Goal: Task Accomplishment & Management: Manage account settings

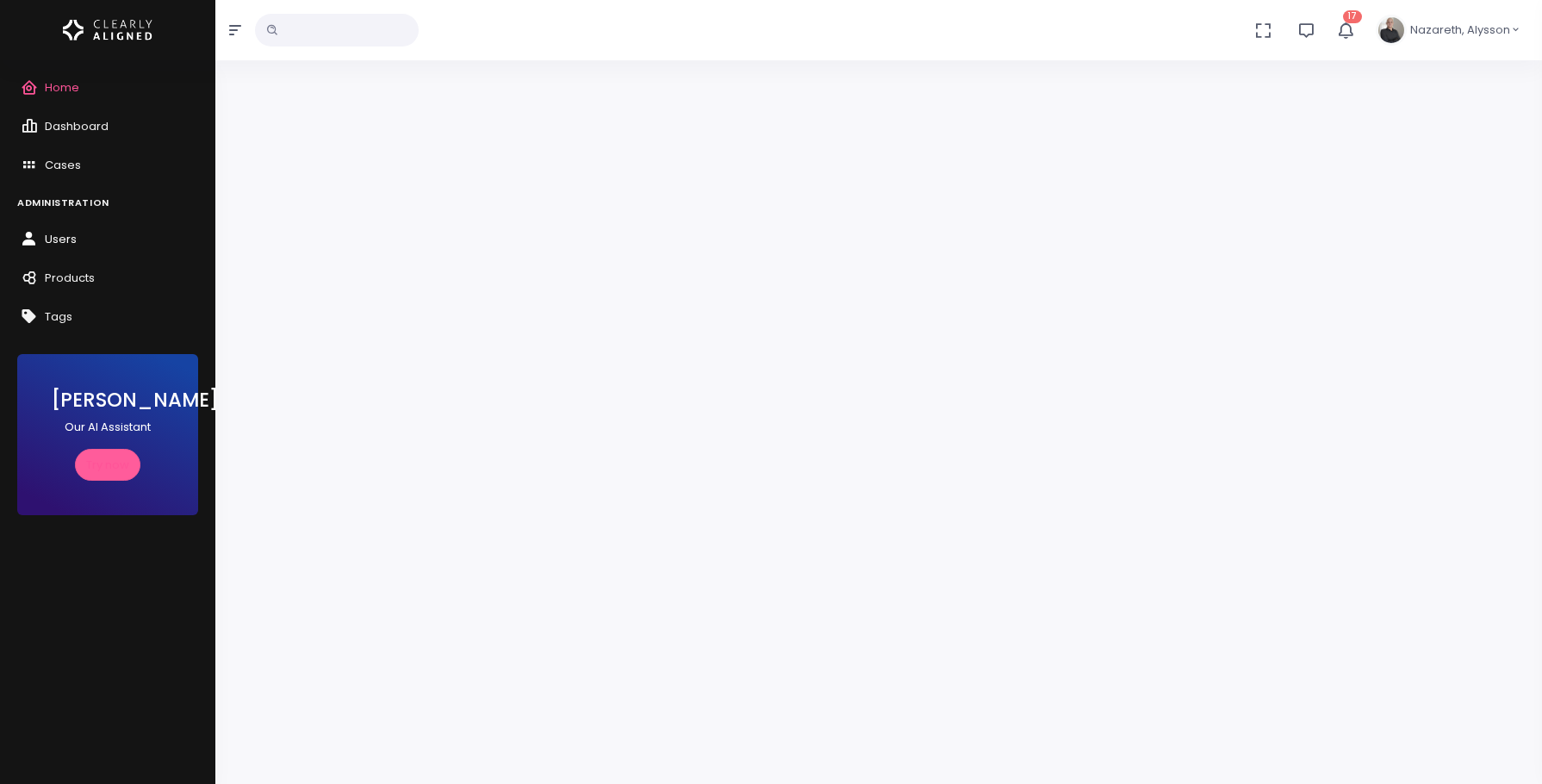
click at [50, 229] on link "Users" at bounding box center [107, 240] width 216 height 39
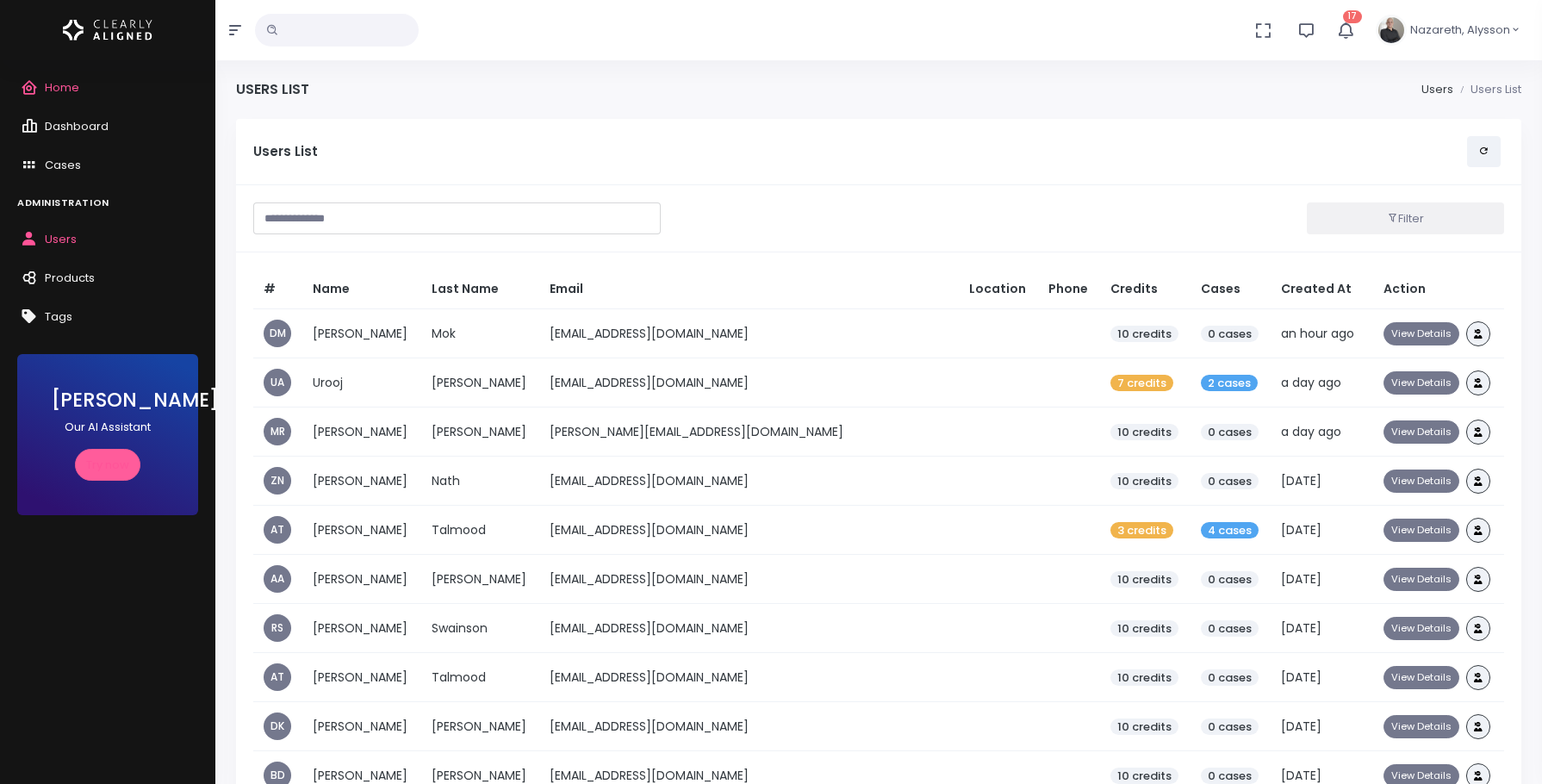
click at [569, 226] on input "text" at bounding box center [457, 218] width 407 height 32
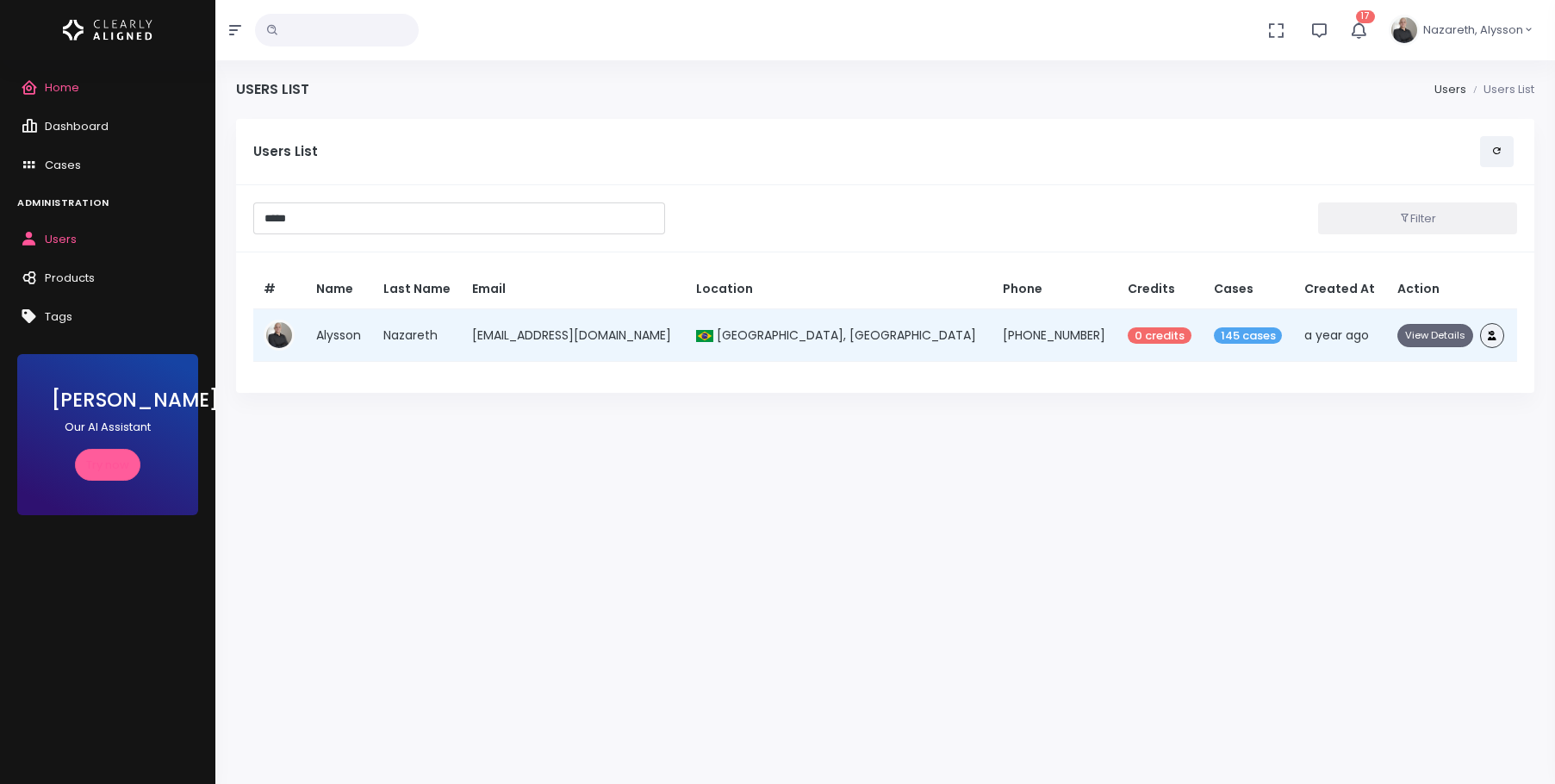
type input "*****"
click at [1416, 335] on button "View Details" at bounding box center [1435, 335] width 75 height 23
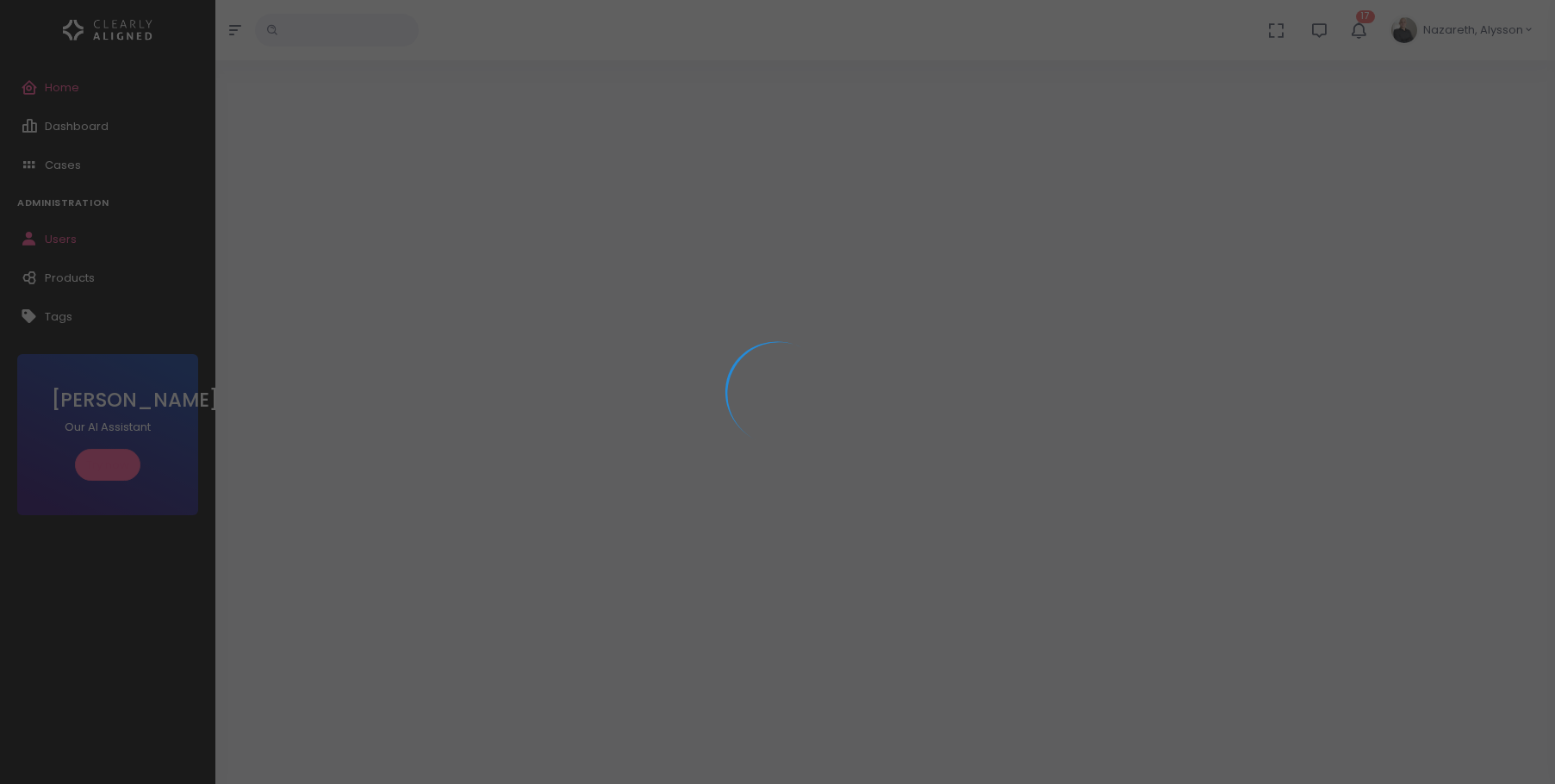
select select "**********"
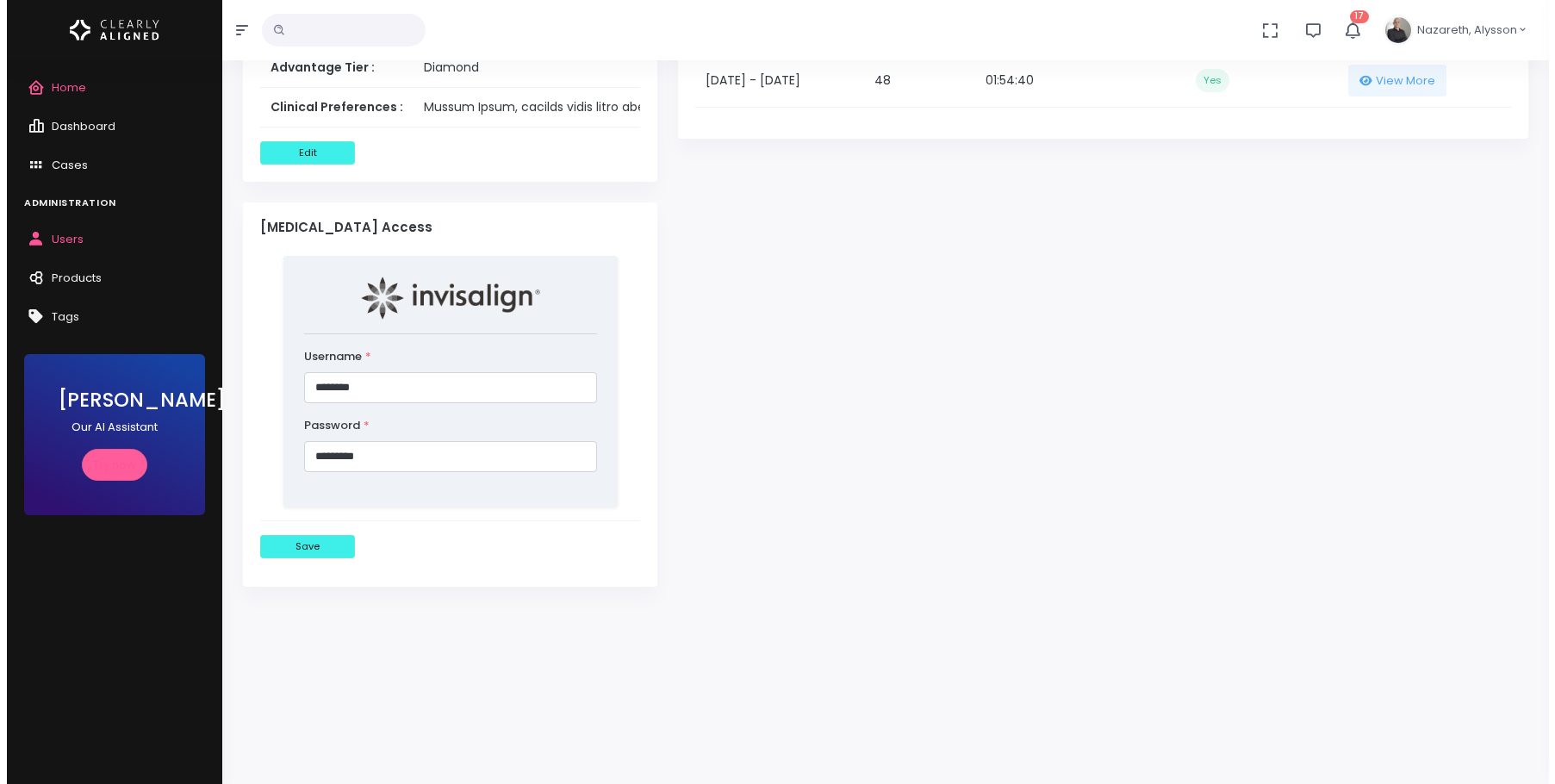
scroll to position [1267, 0]
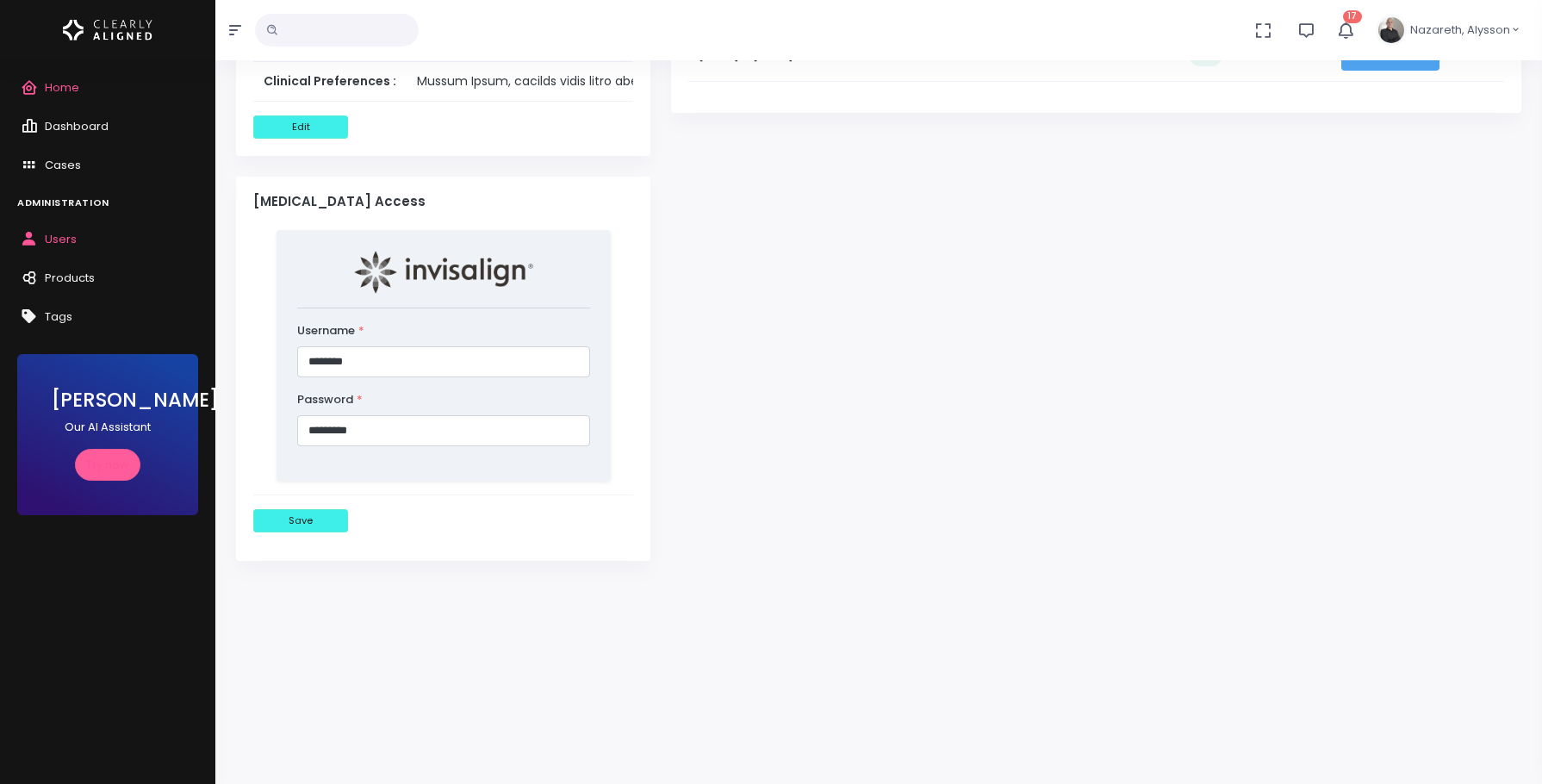
click at [1439, 71] on button "View More" at bounding box center [1390, 55] width 98 height 32
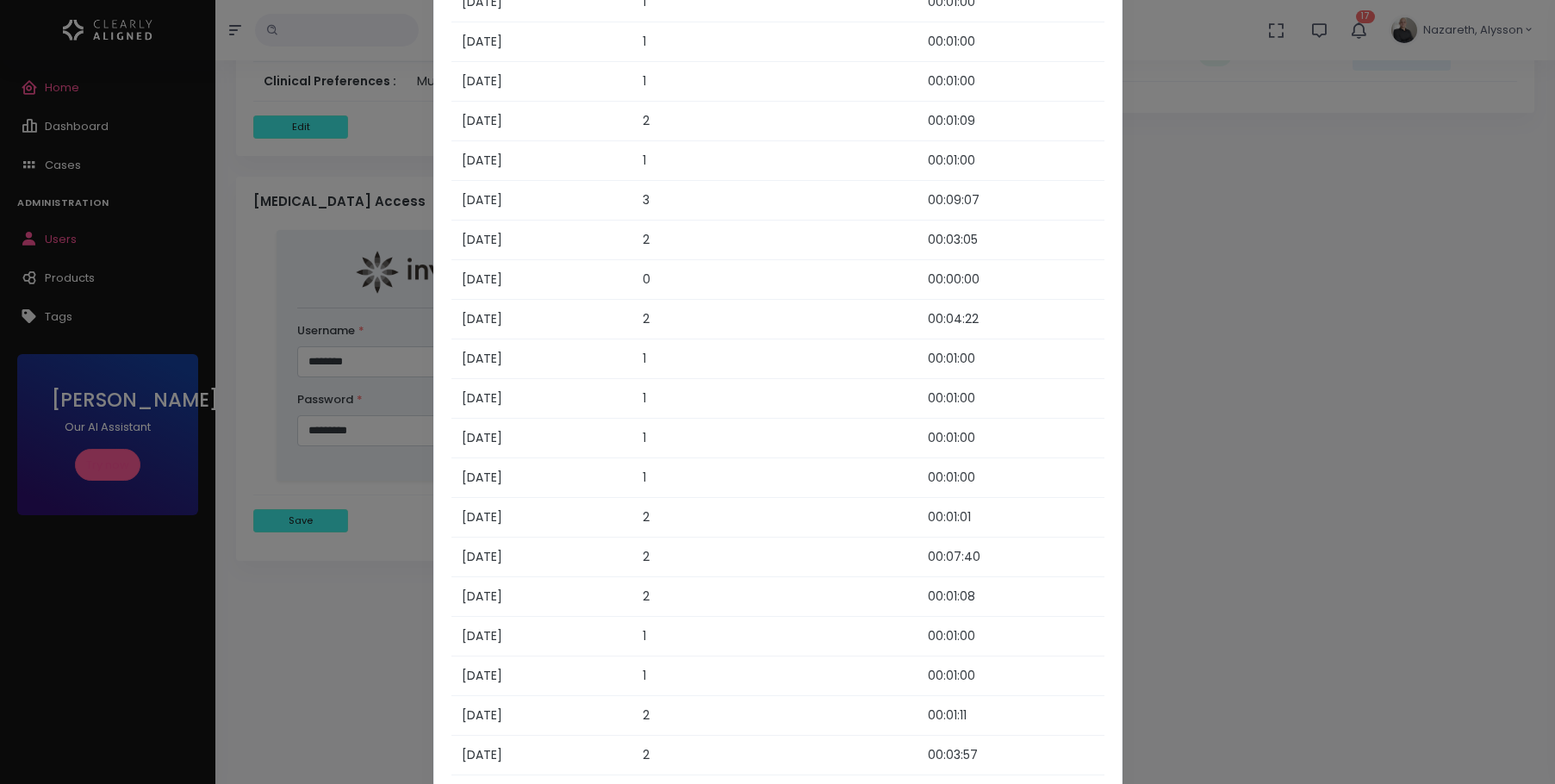
scroll to position [1356, 0]
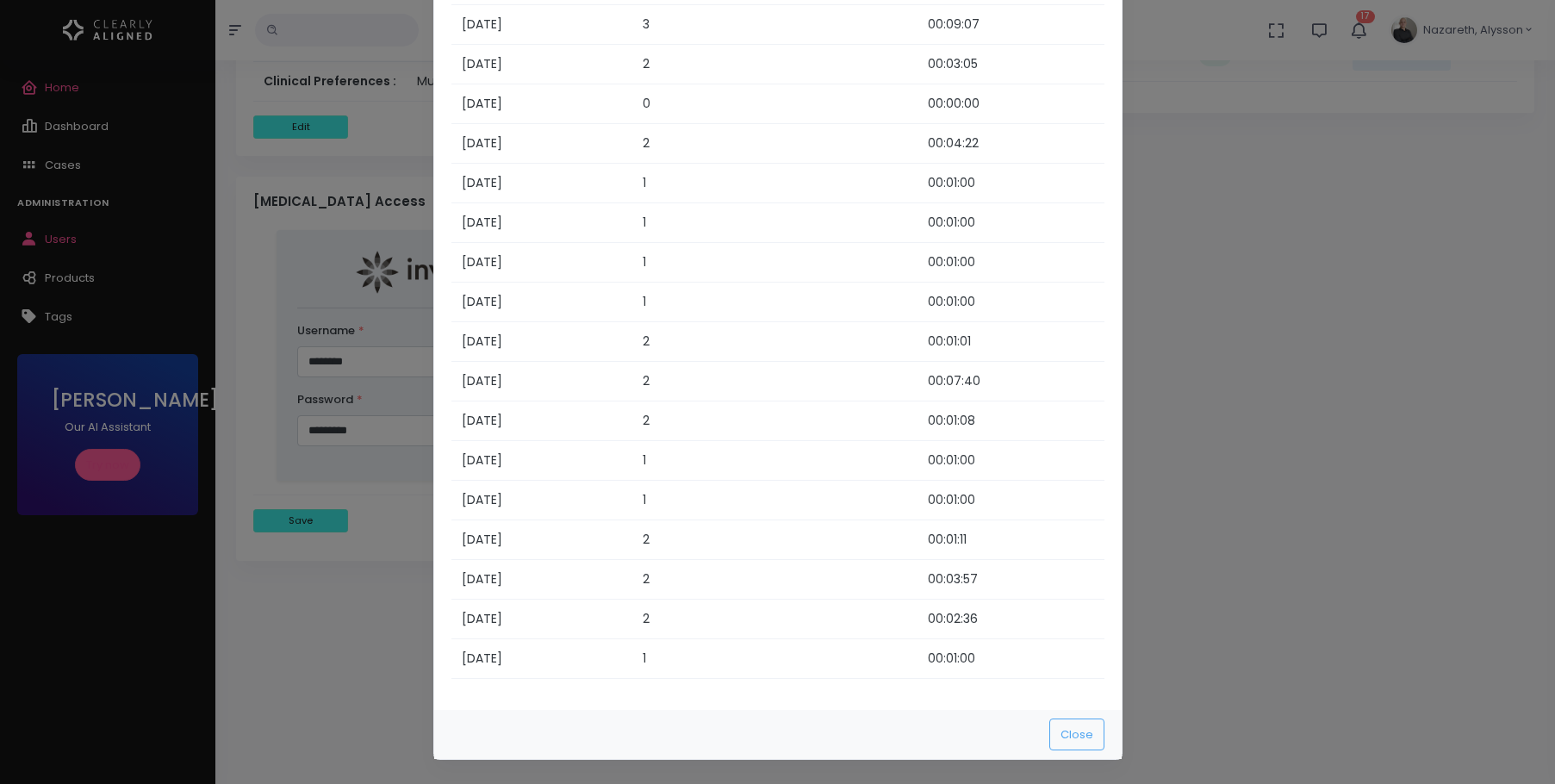
click at [1249, 501] on modal-container "Session Details ([DATE] - [DATE]) Session Date # of chat Interactions Tracked T…" at bounding box center [777, 392] width 1555 height 784
click at [245, 262] on modal-container "Session Details ([DATE] - [DATE]) Session Date # of chat Interactions Tracked T…" at bounding box center [777, 392] width 1555 height 784
click at [1261, 89] on modal-container "Session Details ([DATE] - [DATE]) Session Date # of chat Interactions Tracked T…" at bounding box center [777, 392] width 1555 height 784
click at [1088, 729] on button "Close" at bounding box center [1077, 734] width 55 height 32
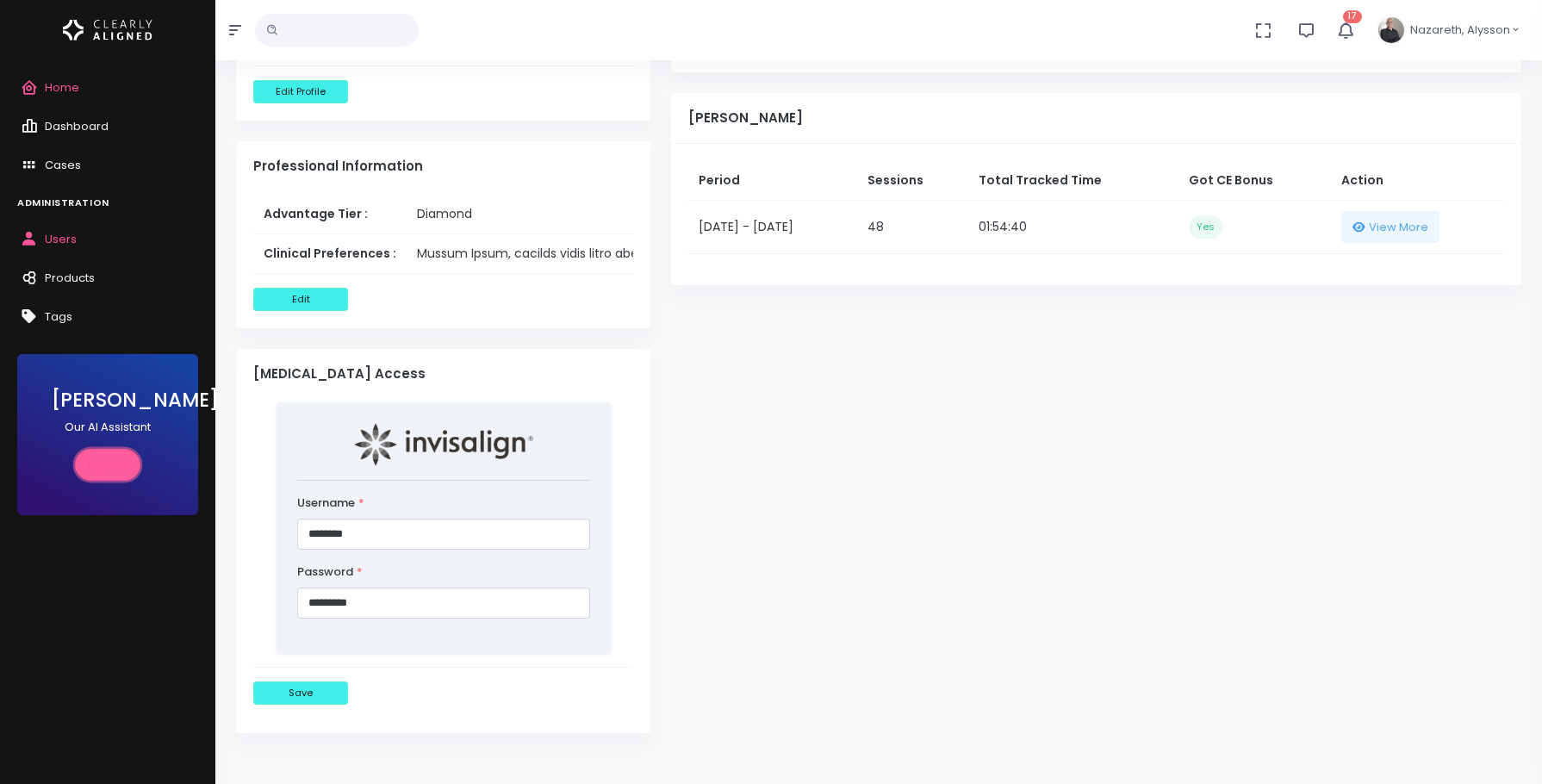
click at [113, 468] on link "Try now" at bounding box center [107, 464] width 66 height 32
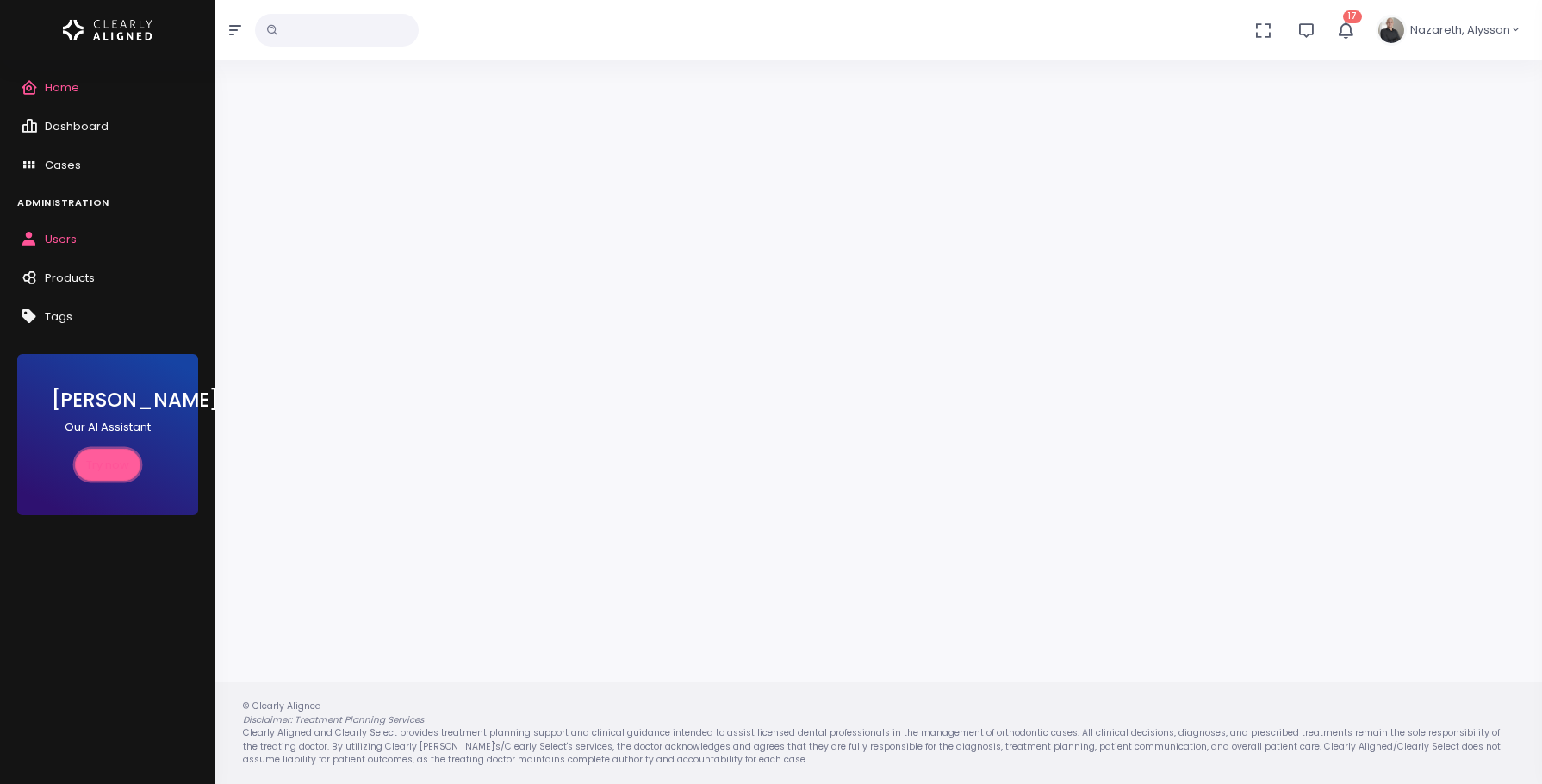
scroll to position [138, 0]
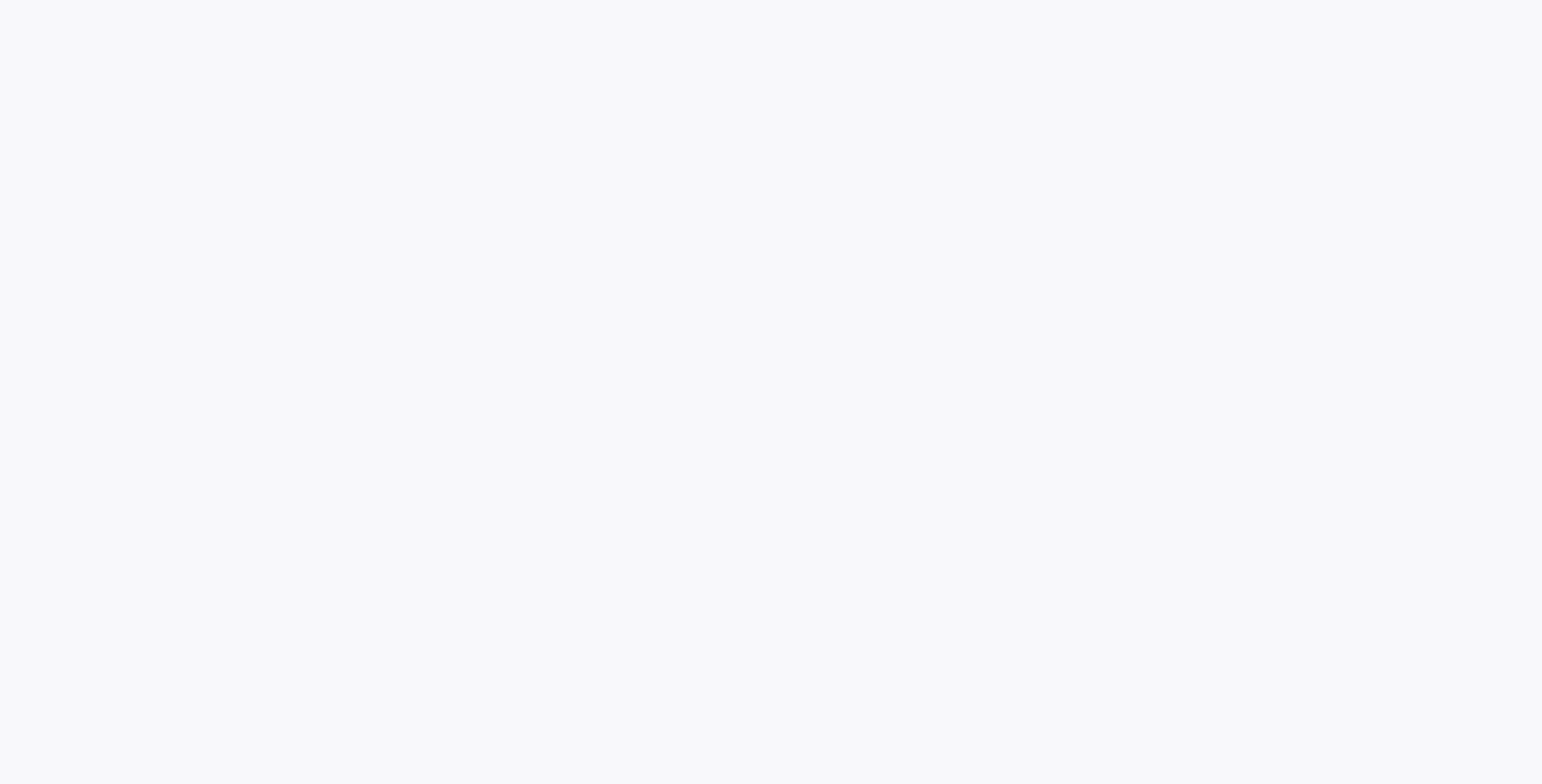
scroll to position [138, 0]
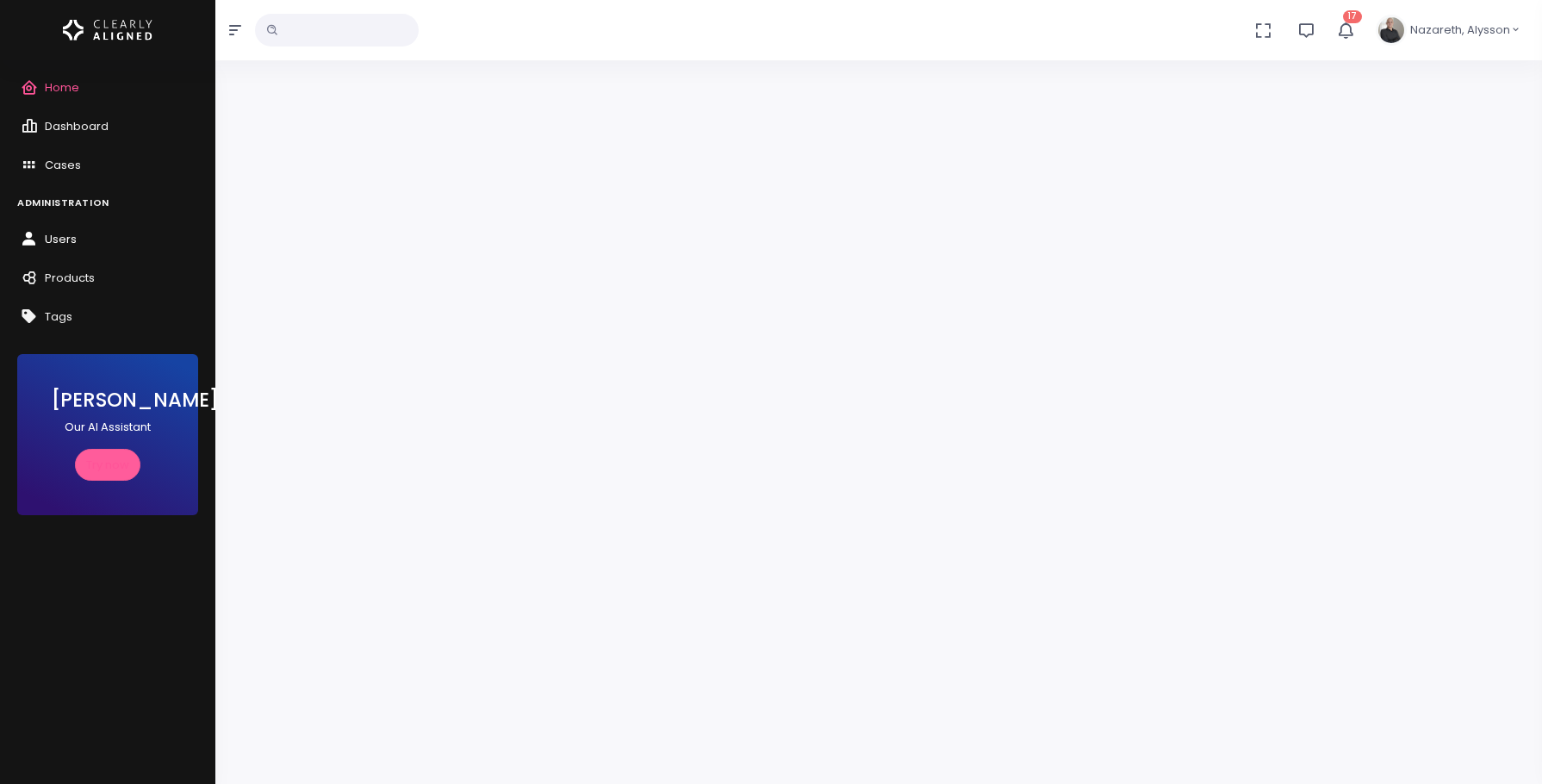
click at [57, 231] on span "Users" at bounding box center [61, 238] width 32 height 16
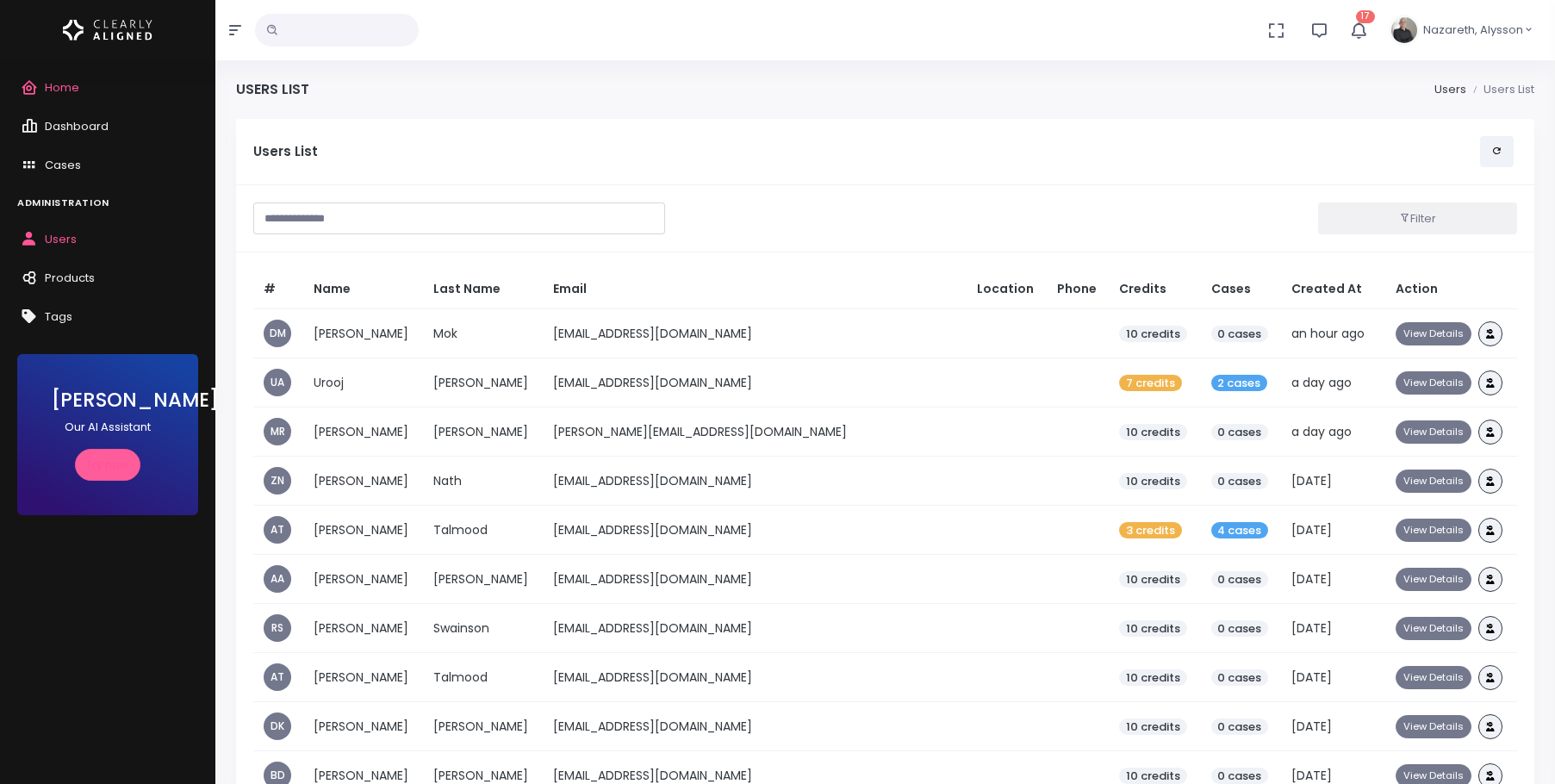
click at [384, 219] on input "text" at bounding box center [458, 218] width 411 height 32
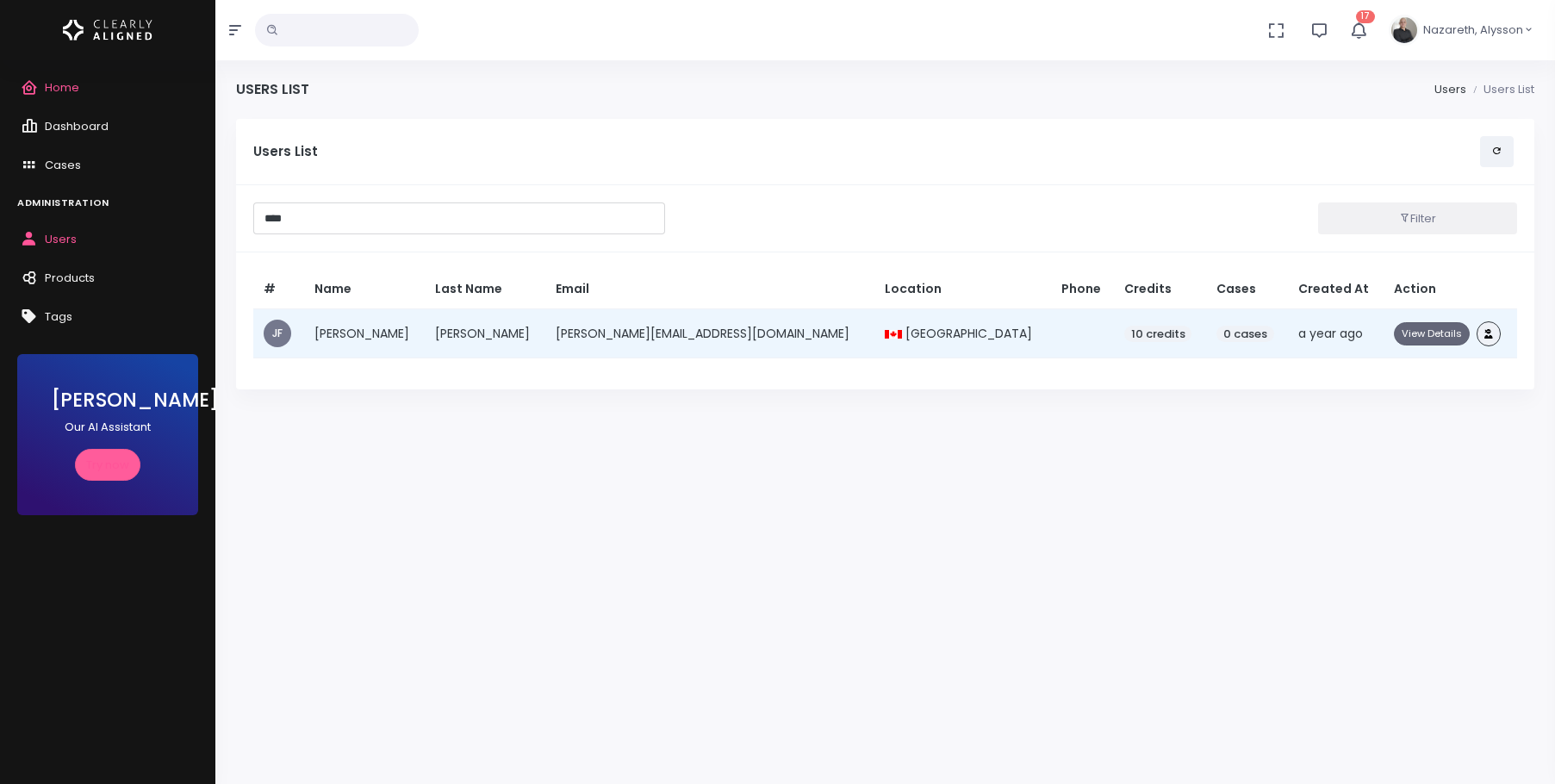
type input "****"
click at [1396, 334] on button "View Details" at bounding box center [1431, 334] width 75 height 23
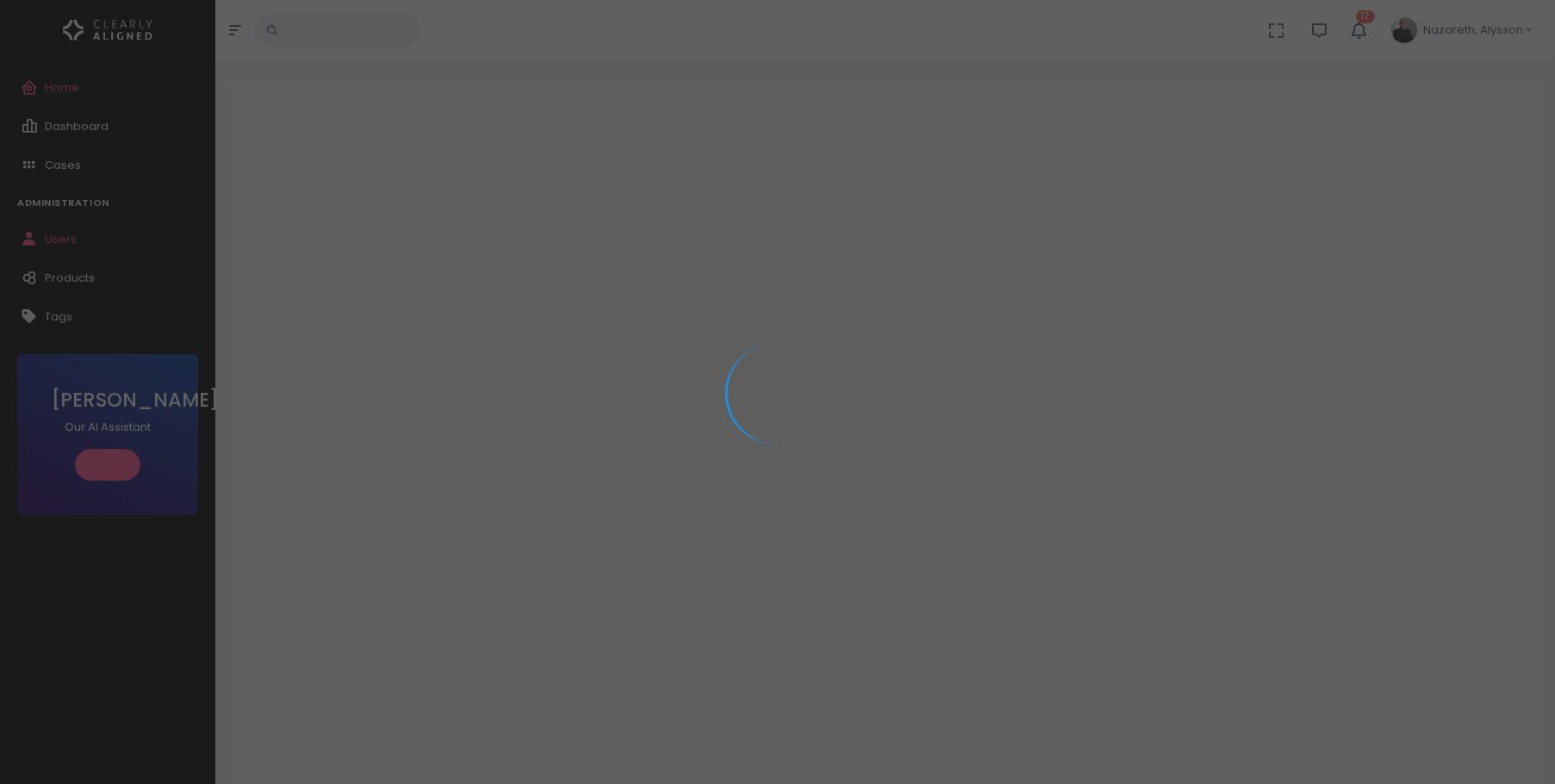
select select "**********"
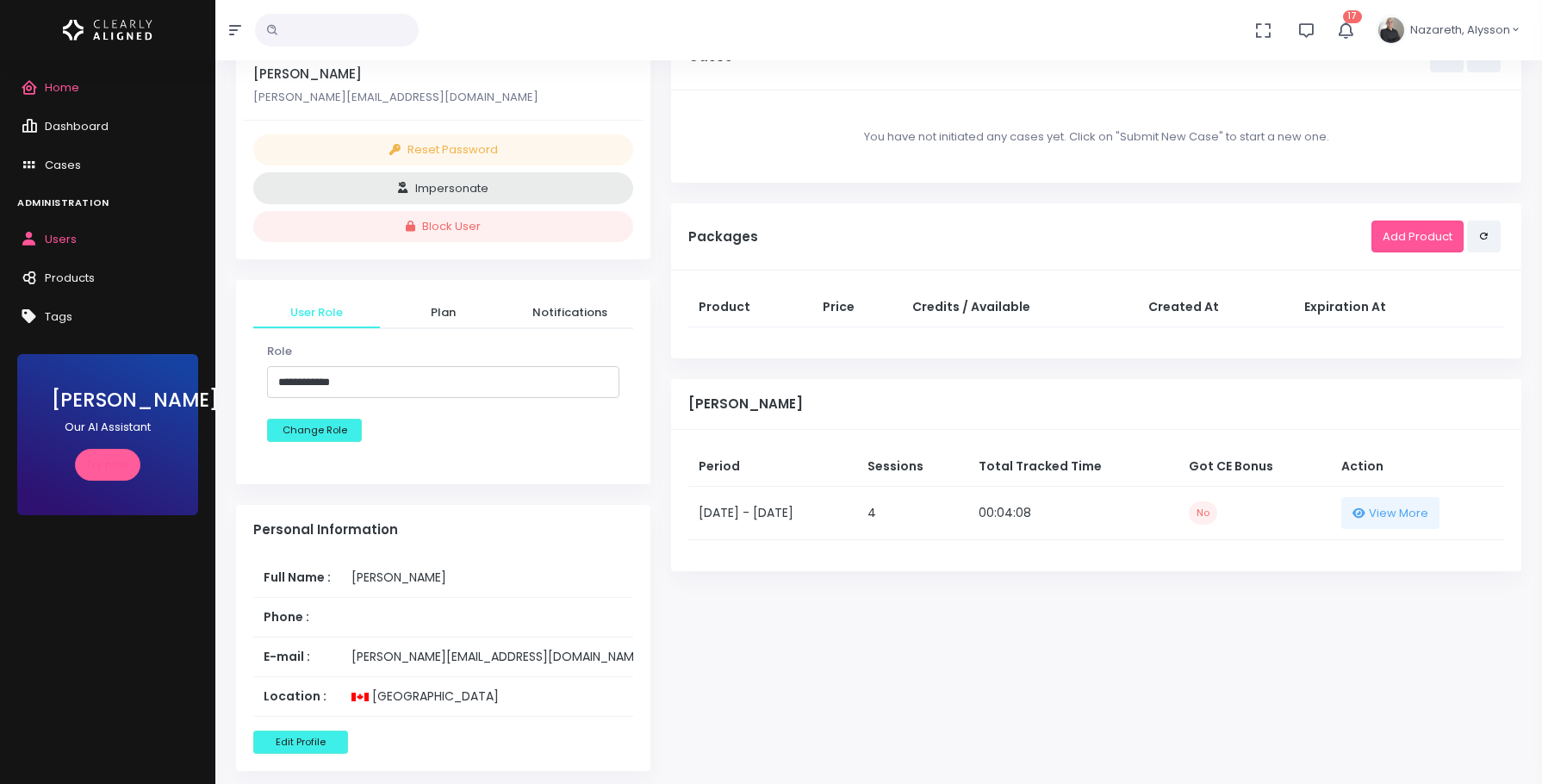
scroll to position [345, 0]
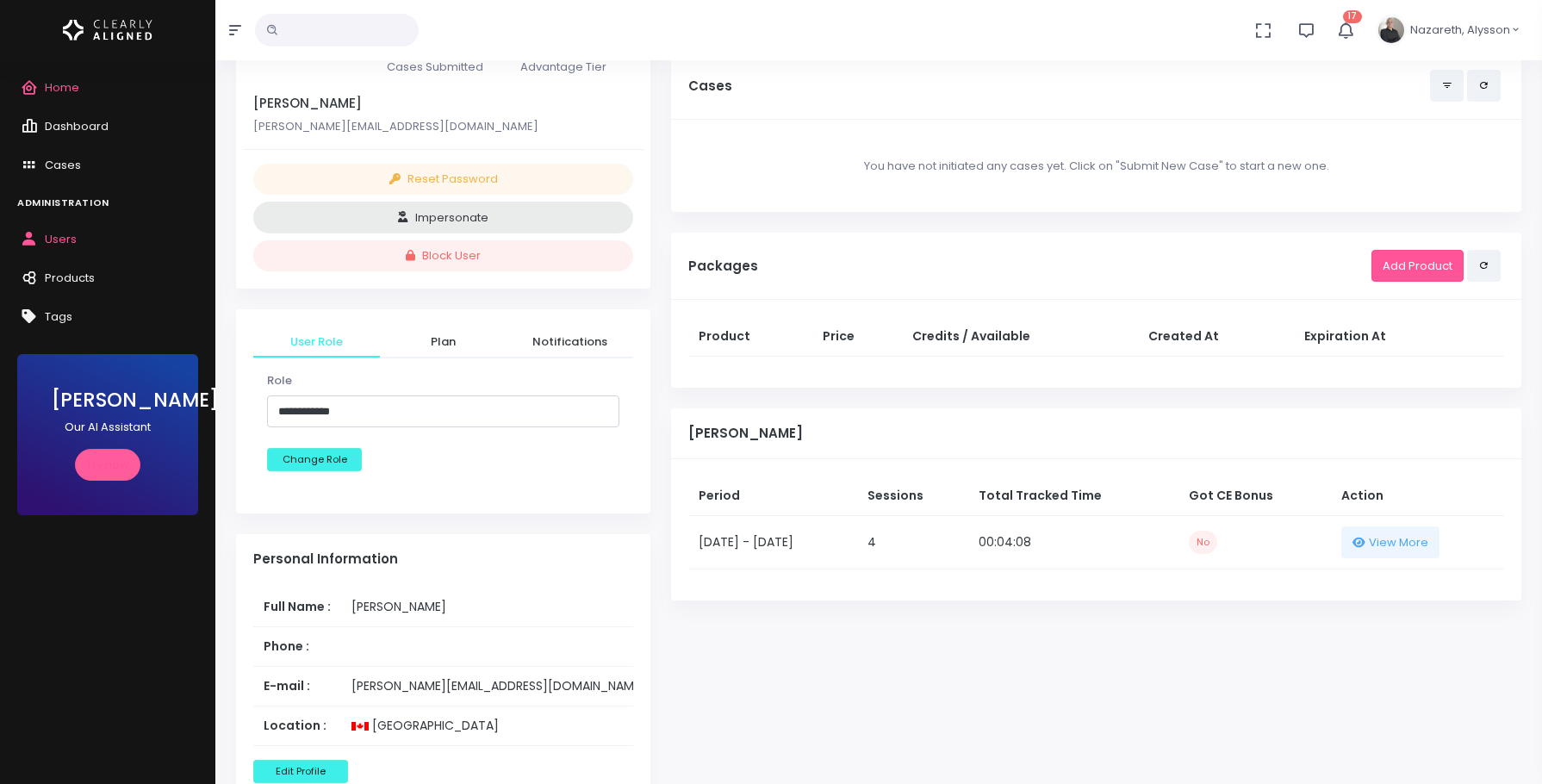
click at [1040, 540] on td "00:04:08" at bounding box center [1072, 542] width 210 height 54
click at [1103, 546] on td "00:04:08" at bounding box center [1072, 542] width 210 height 54
click at [1059, 600] on div "Completed Cases 0 Pending Cases 0 Available Cases 10 Assigned Cases There are n…" at bounding box center [1096, 604] width 871 height 1659
click at [1048, 644] on div "Completed Cases 0 Pending Cases 0 Available Cases 10 Assigned Cases There are n…" at bounding box center [1096, 604] width 871 height 1659
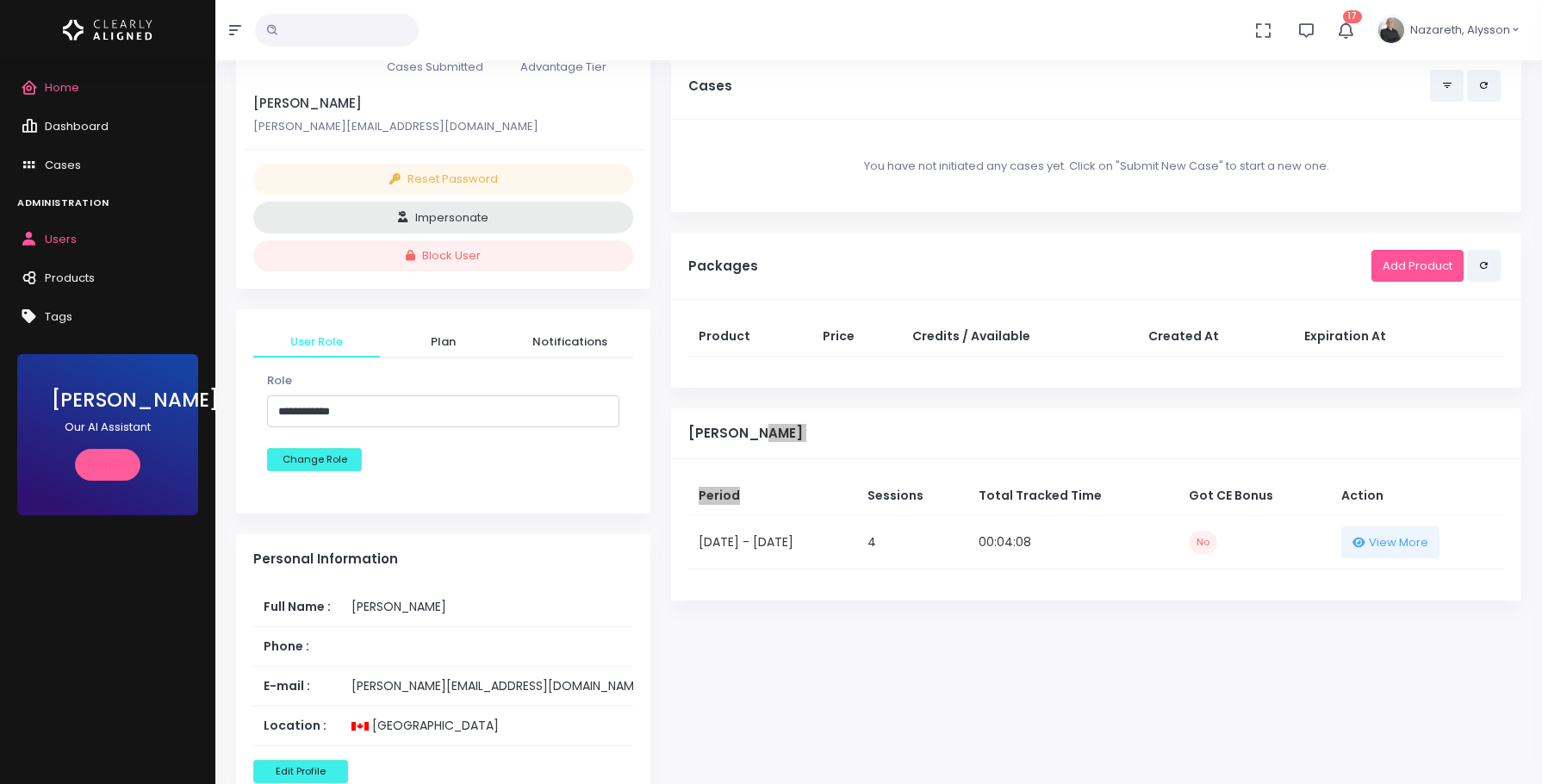
click at [1042, 680] on div "Completed Cases 0 Pending Cases 0 Available Cases 10 Assigned Cases There are n…" at bounding box center [1096, 604] width 871 height 1659
click at [1393, 542] on span "View More" at bounding box center [1398, 542] width 60 height 17
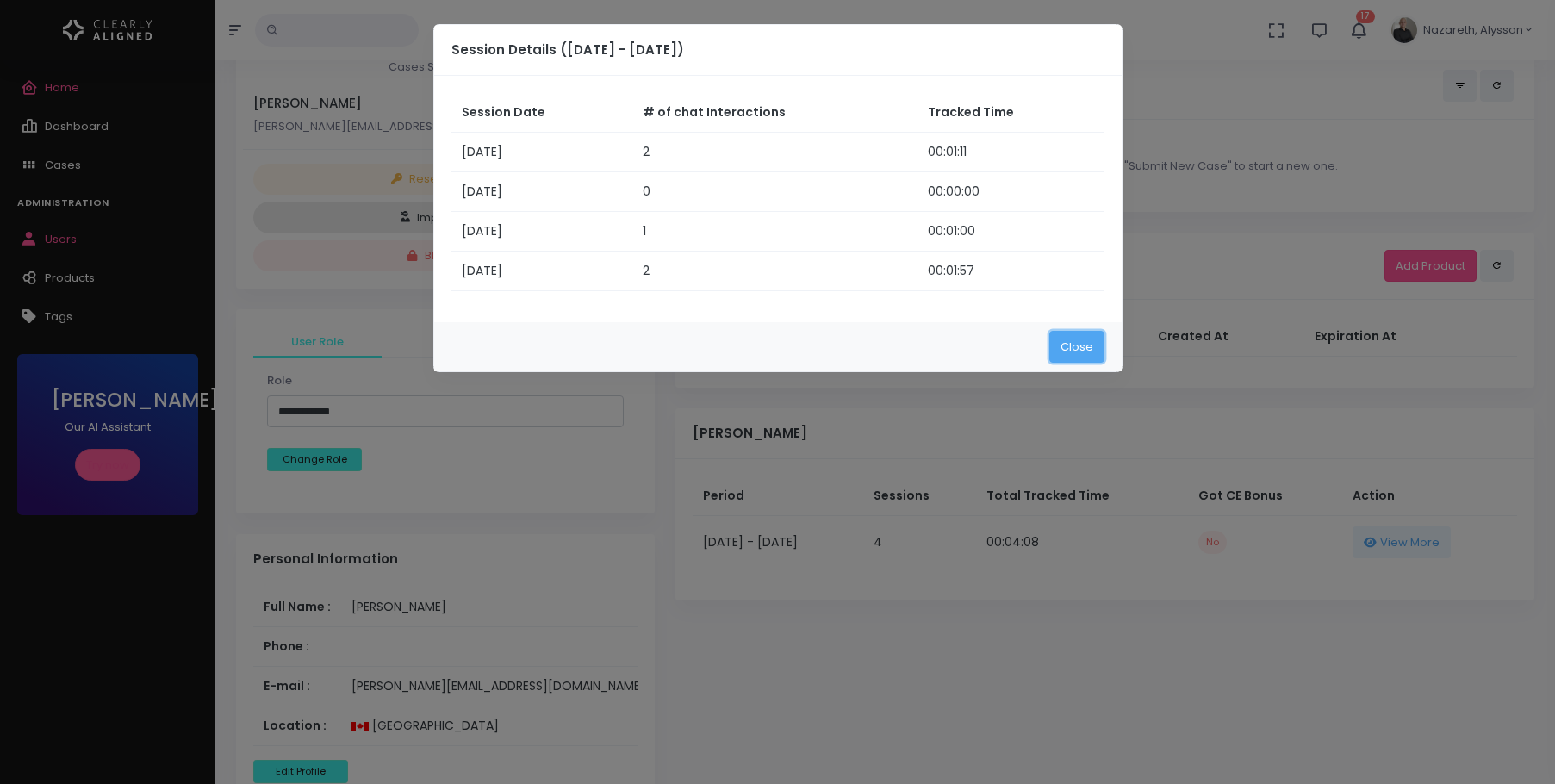
click at [1096, 353] on button "Close" at bounding box center [1077, 347] width 55 height 32
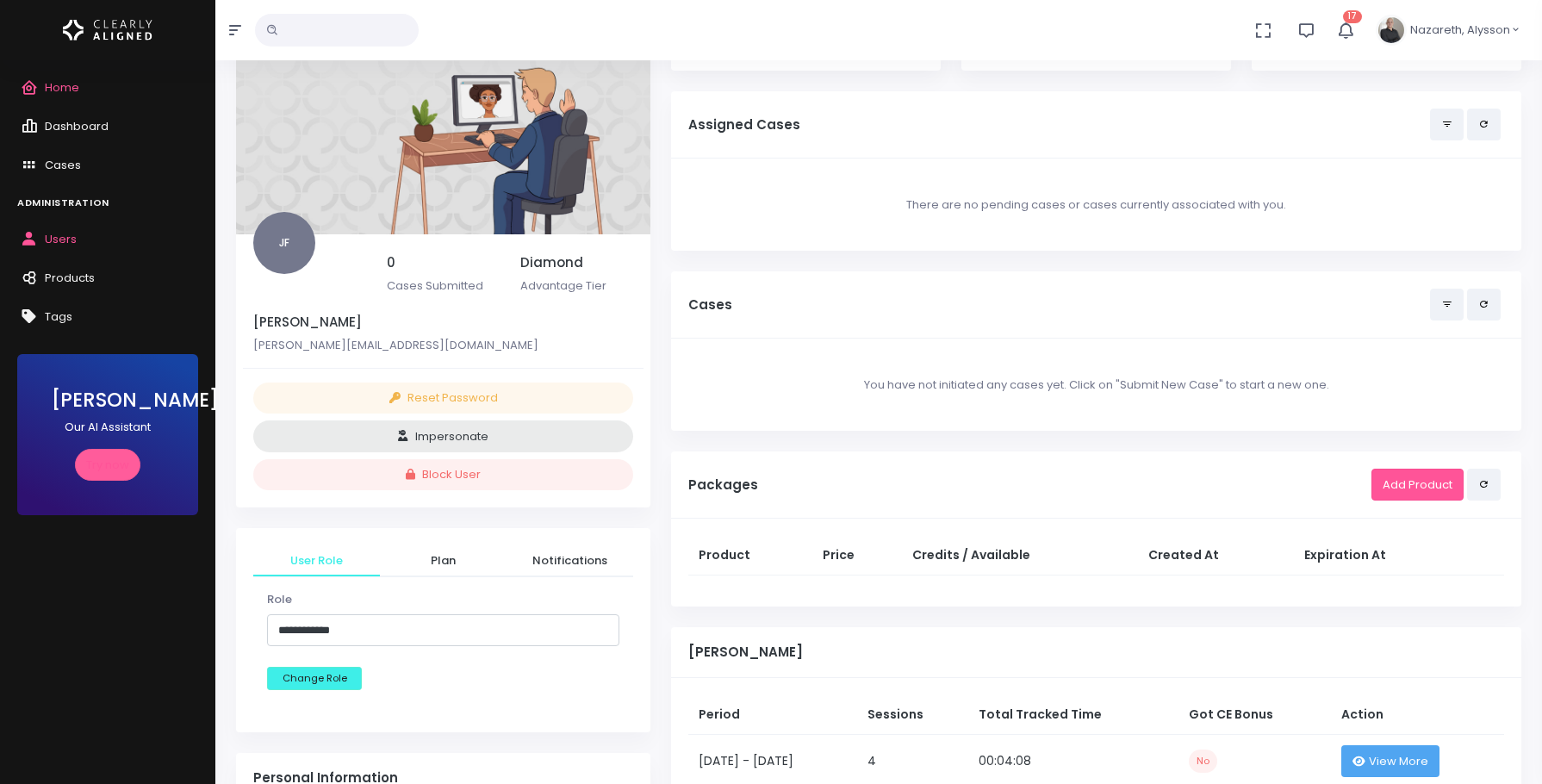
scroll to position [0, 0]
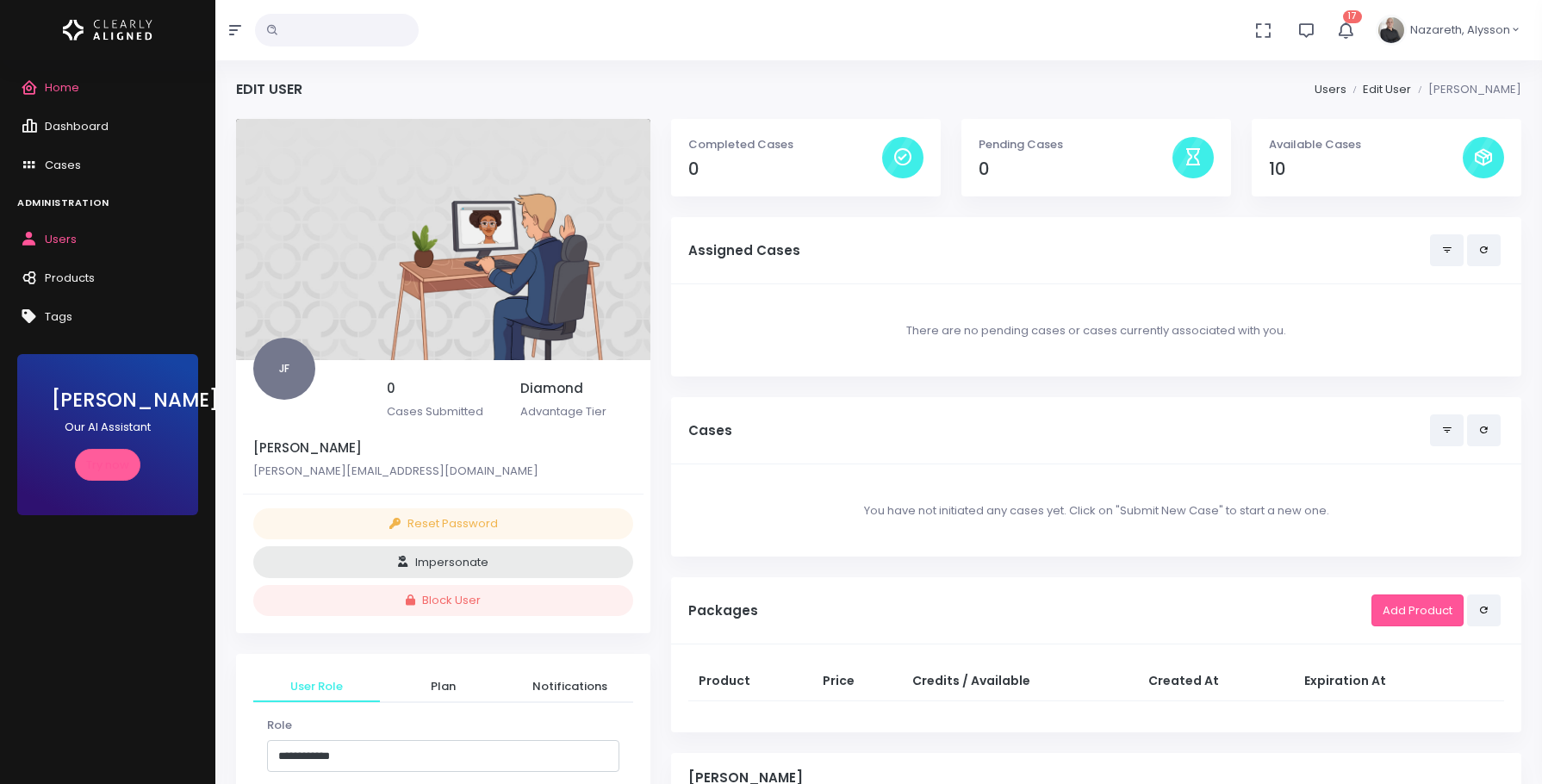
click at [319, 36] on input "text" at bounding box center [336, 30] width 164 height 33
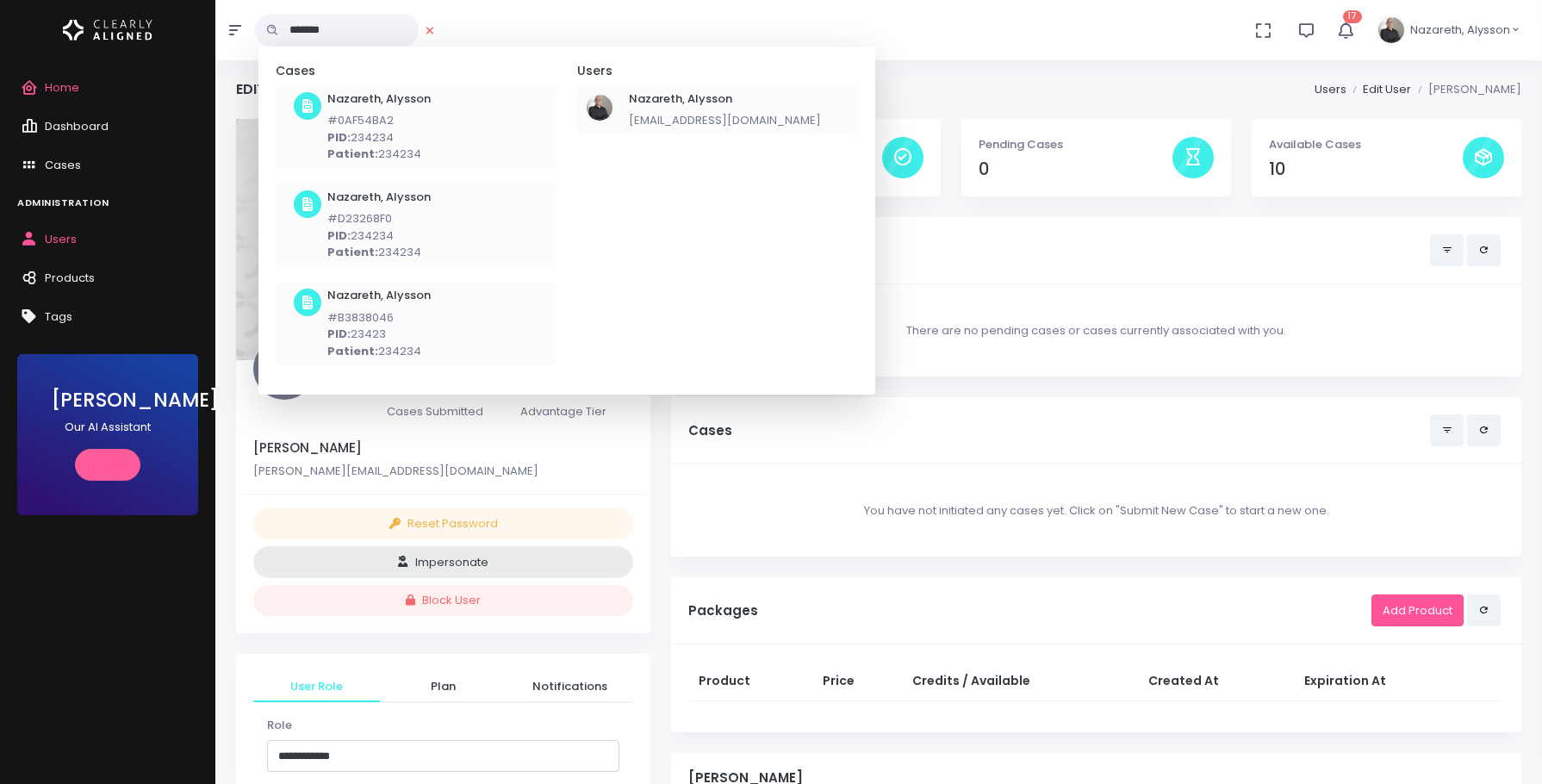
type input "*******"
click at [673, 98] on h6 "Nazareth, Alysson" at bounding box center [725, 99] width 192 height 14
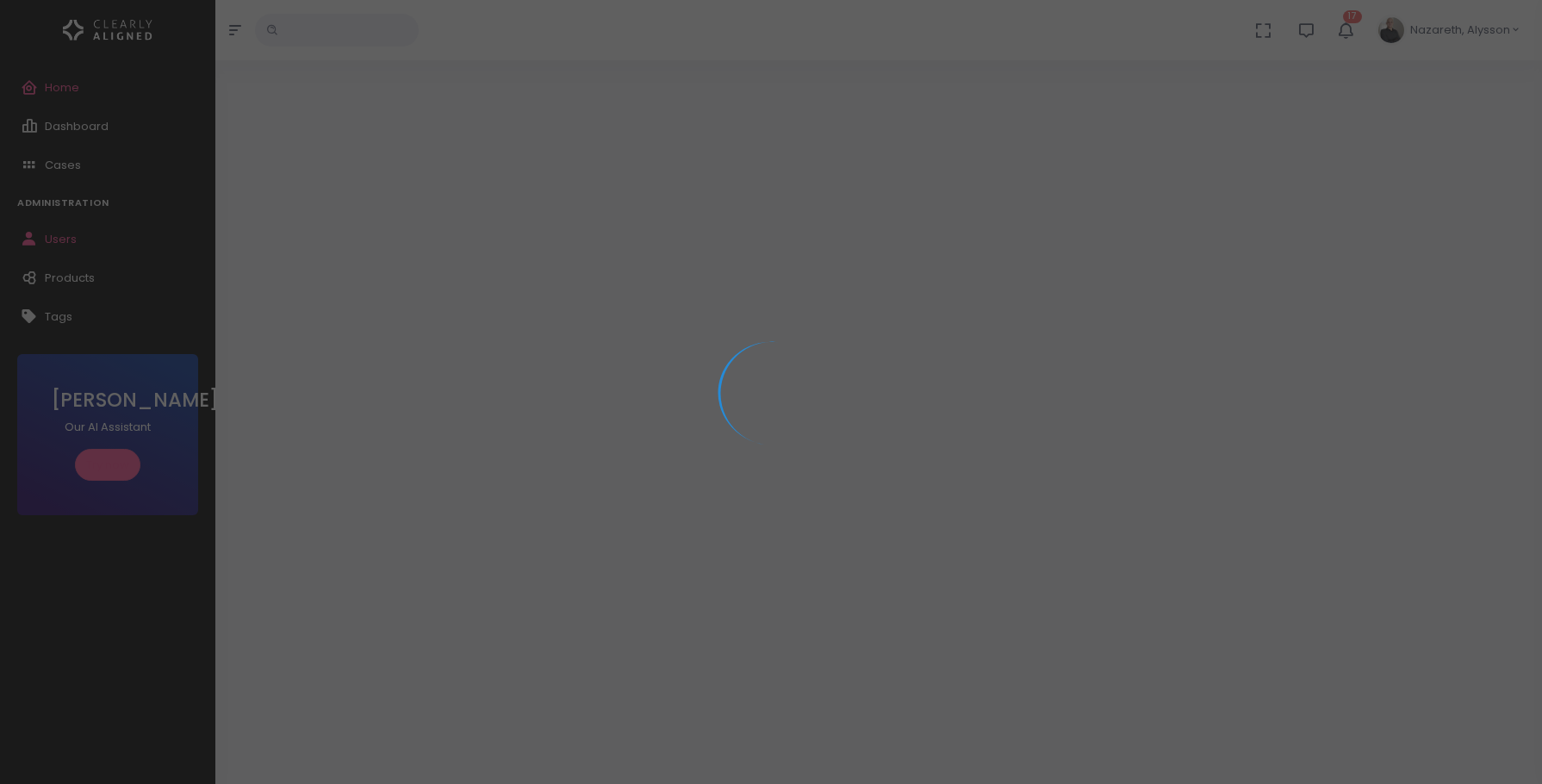
select select "**********"
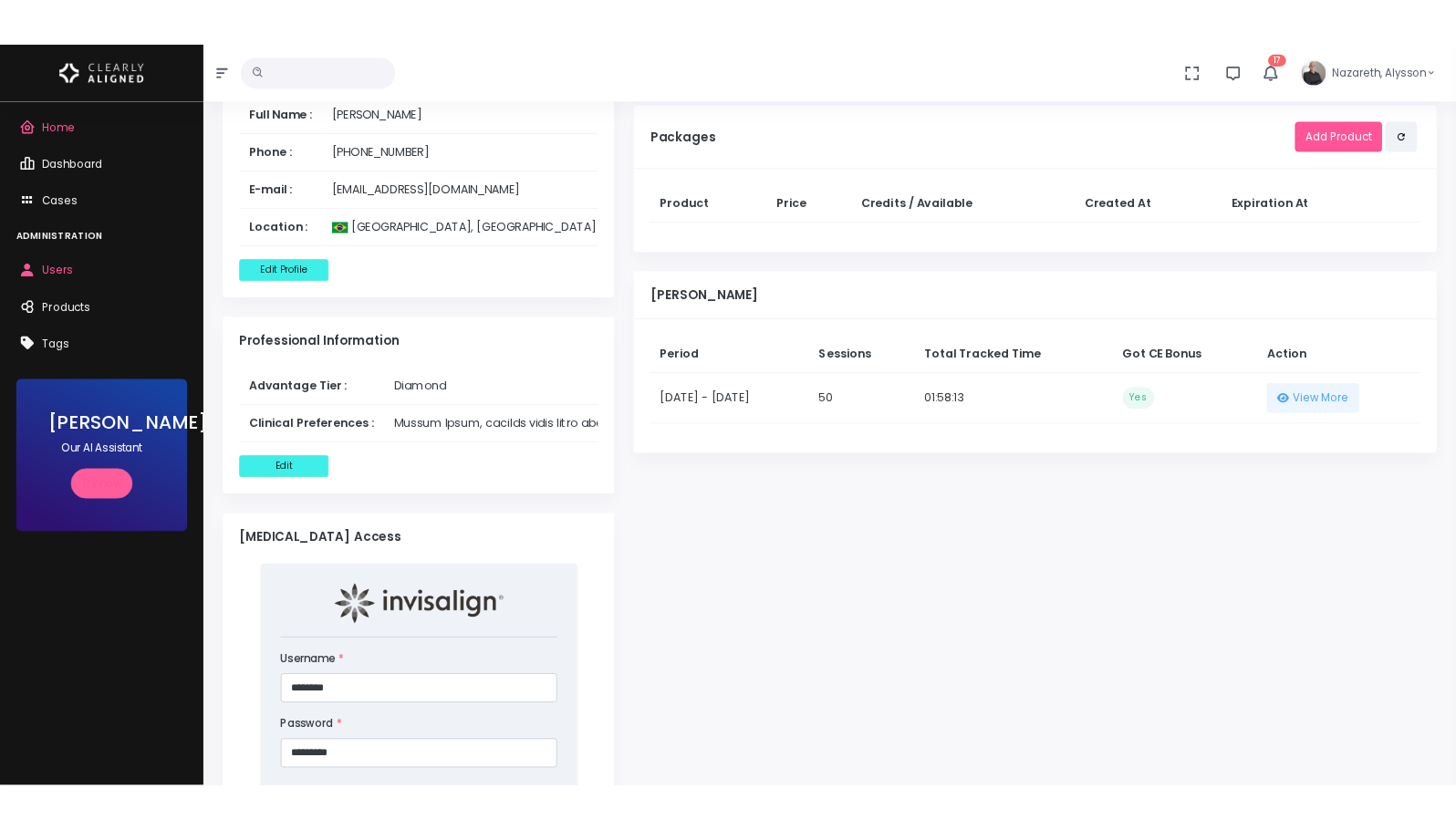
scroll to position [1012, 0]
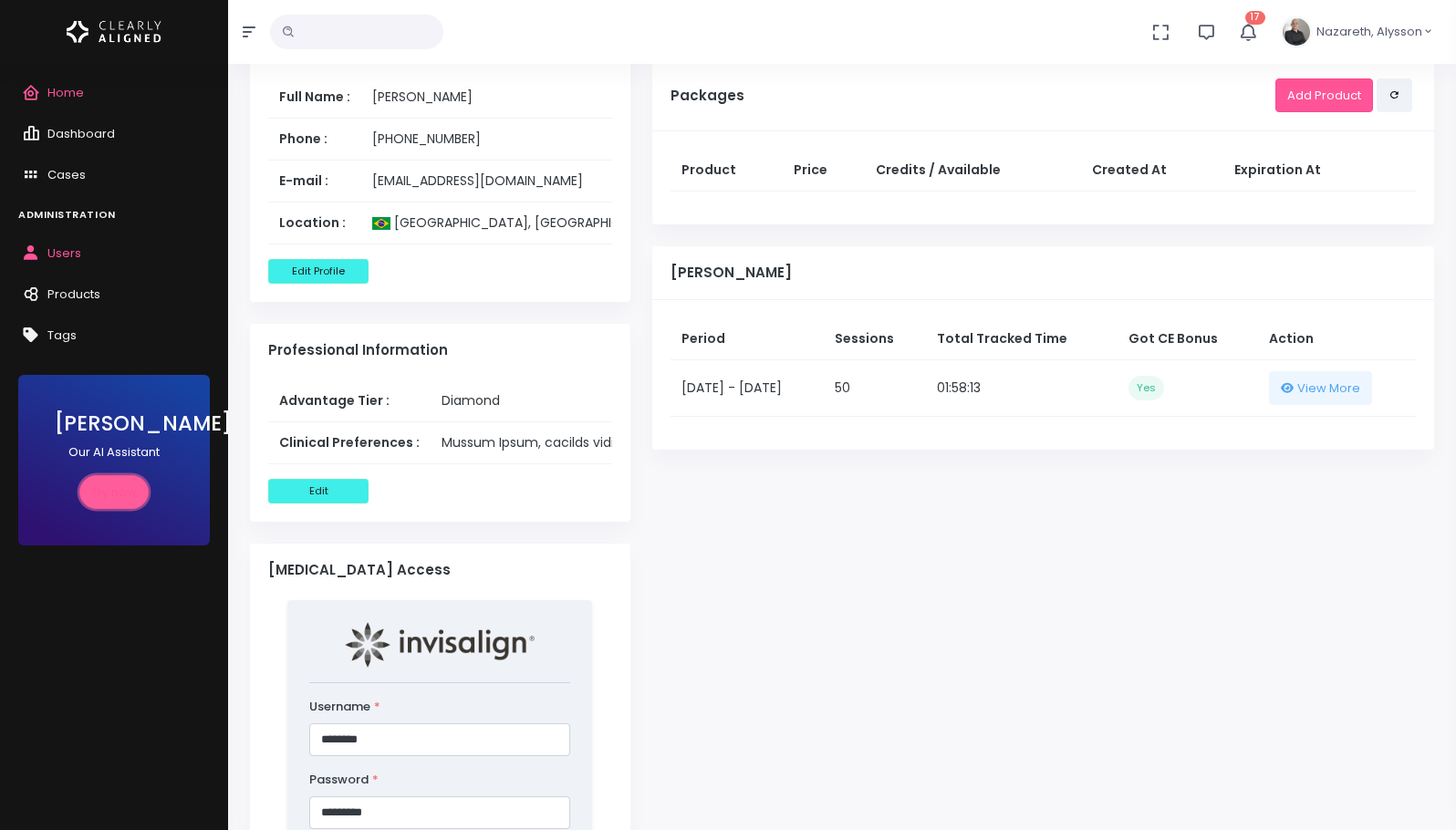
click at [93, 501] on link "Try now" at bounding box center [114, 492] width 70 height 34
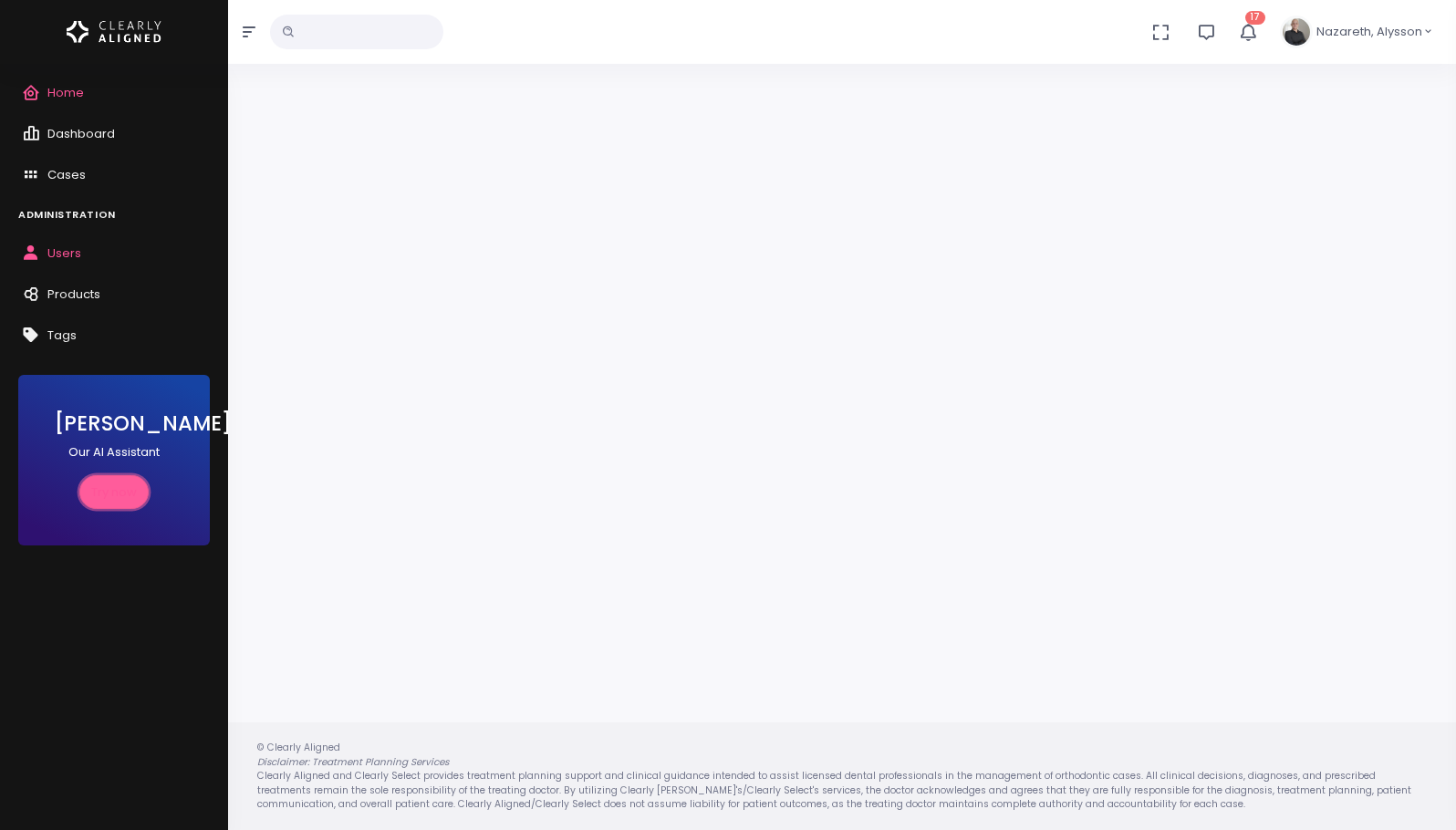
scroll to position [146, 0]
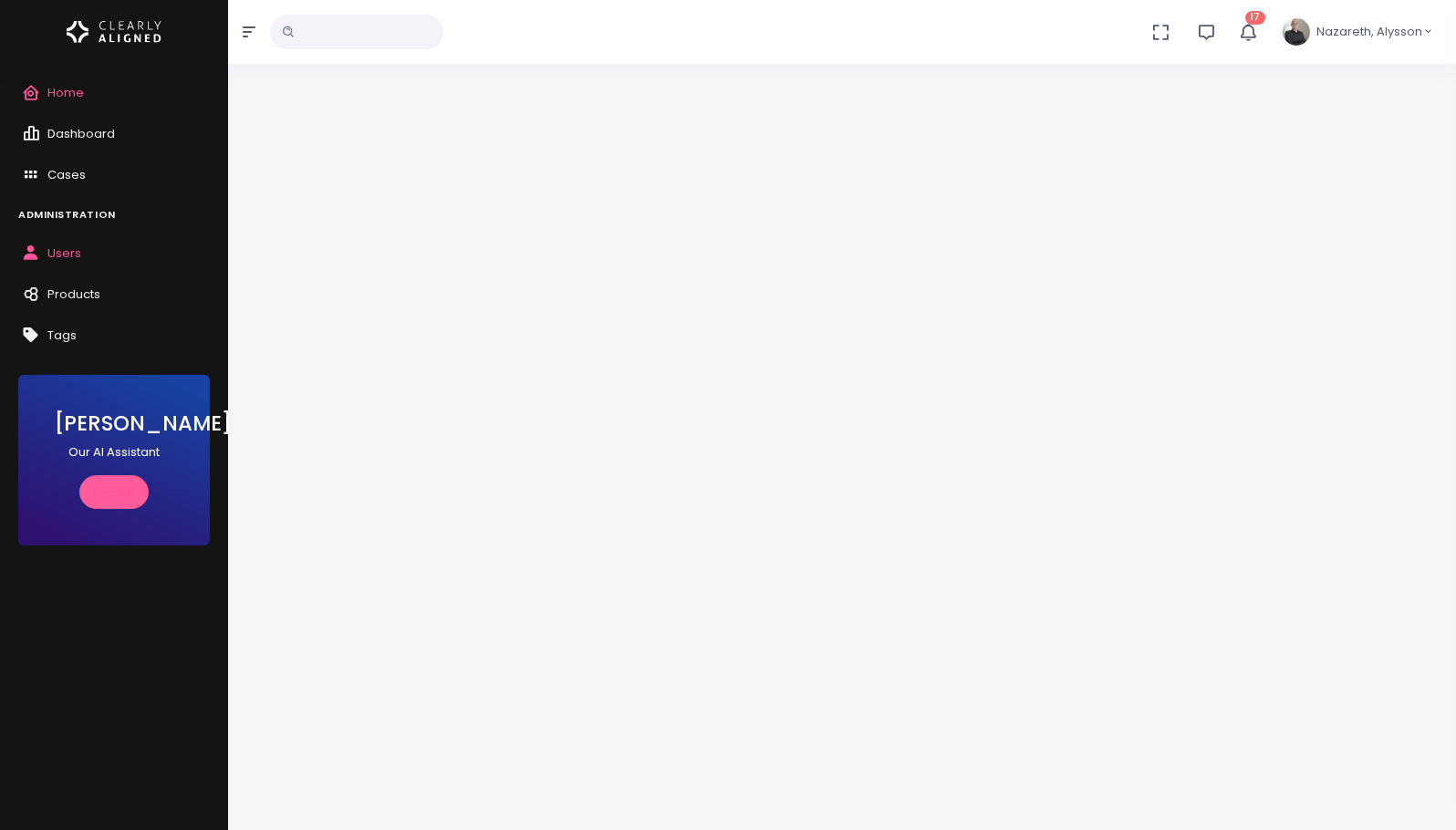
click at [1434, 22] on button "Nazareth, Alysson" at bounding box center [1357, 32] width 176 height 64
click at [1373, 133] on span "Sign Out" at bounding box center [1363, 127] width 50 height 17
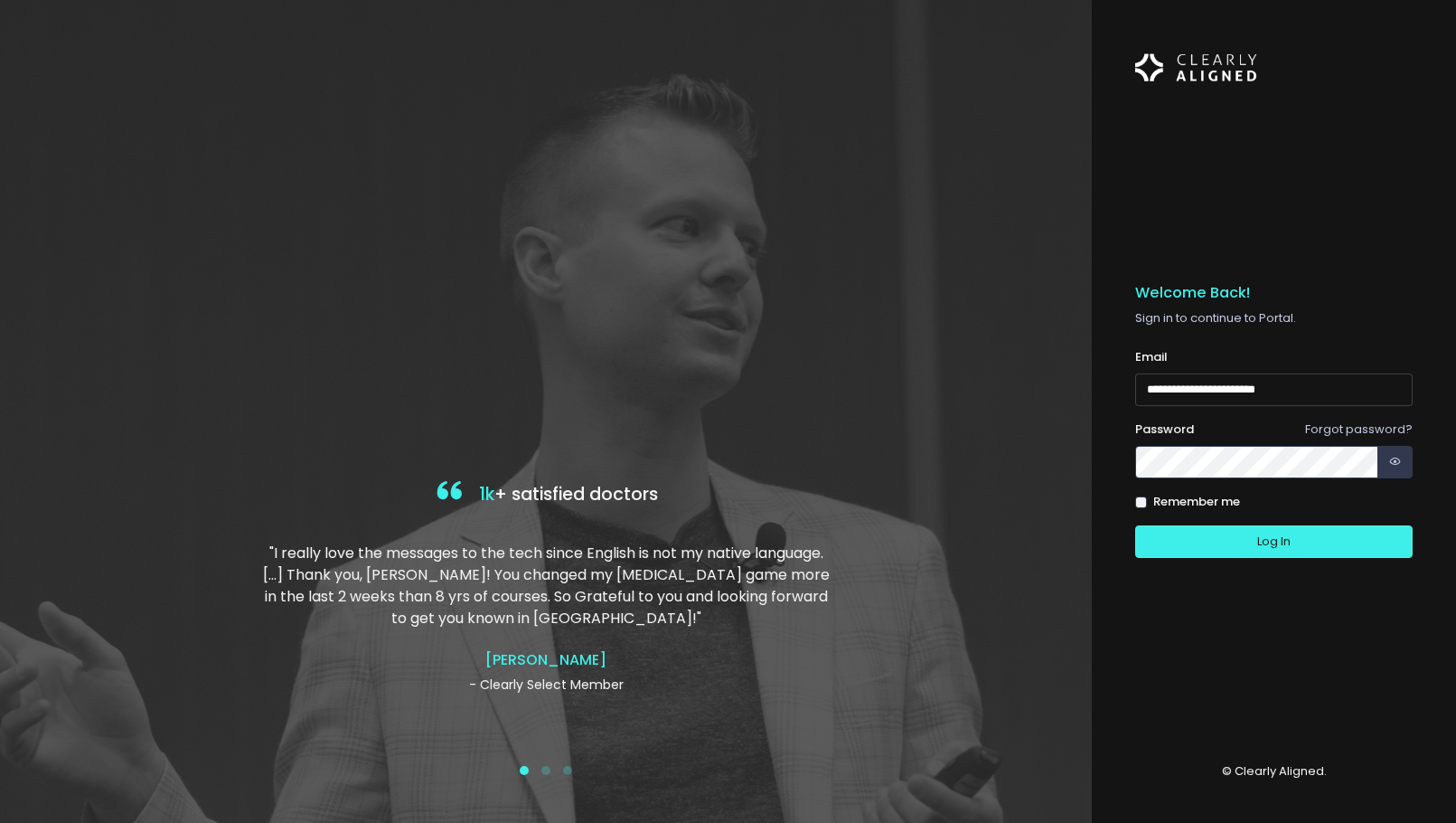
click at [1217, 400] on input "**********" at bounding box center [1273, 390] width 277 height 34
paste input "email"
type input "**********"
click at [1204, 550] on button "Log In" at bounding box center [1273, 542] width 277 height 34
